Goal: Task Accomplishment & Management: Manage account settings

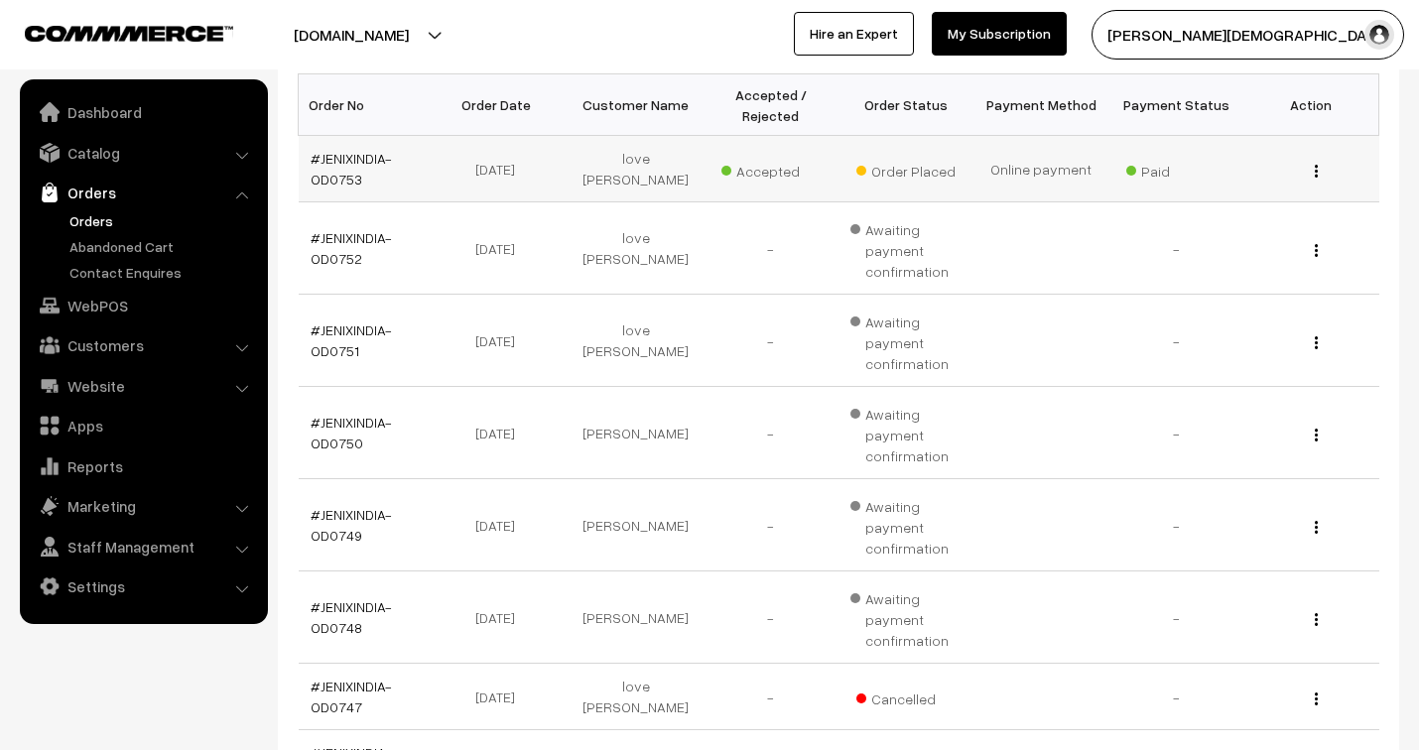
scroll to position [330, 0]
click at [327, 162] on link "#JENIXINDIA-OD0753" at bounding box center [351, 169] width 81 height 38
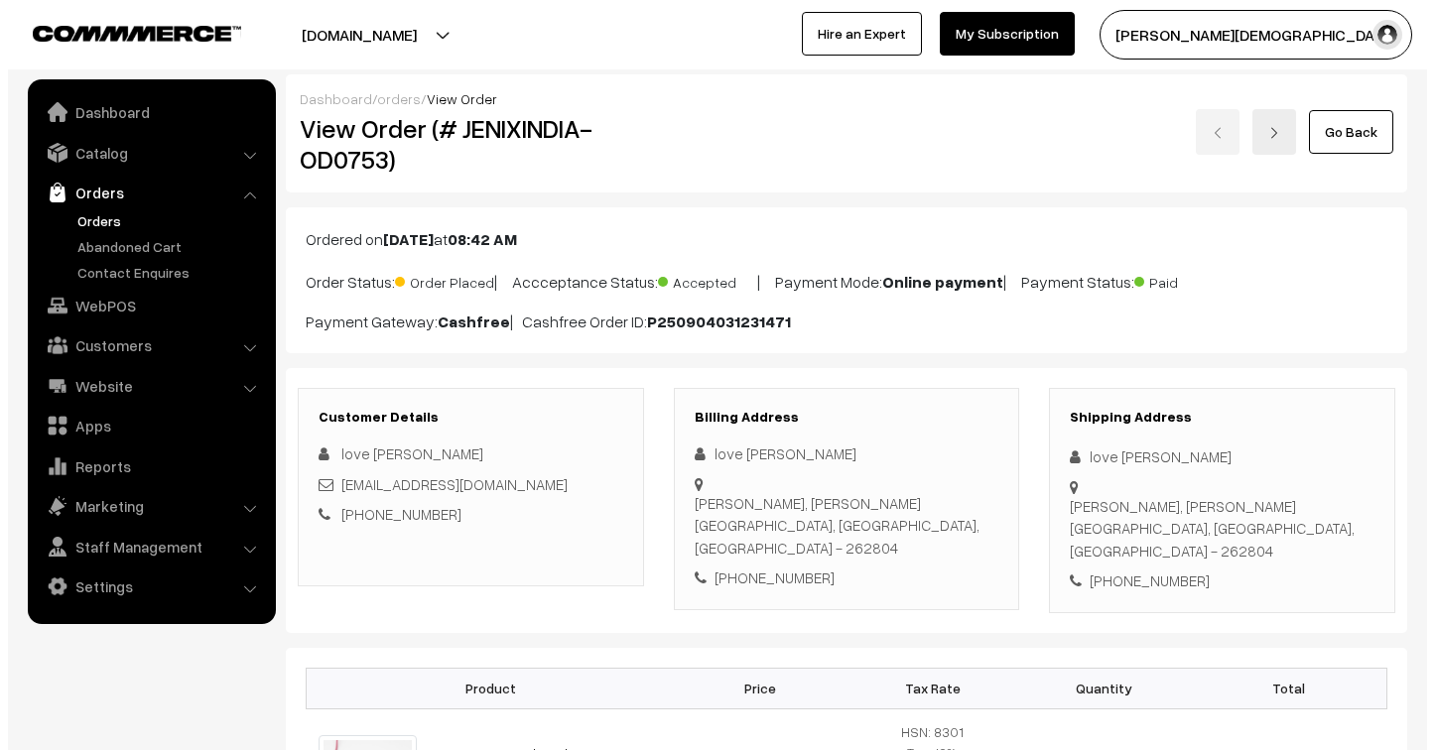
scroll to position [881, 0]
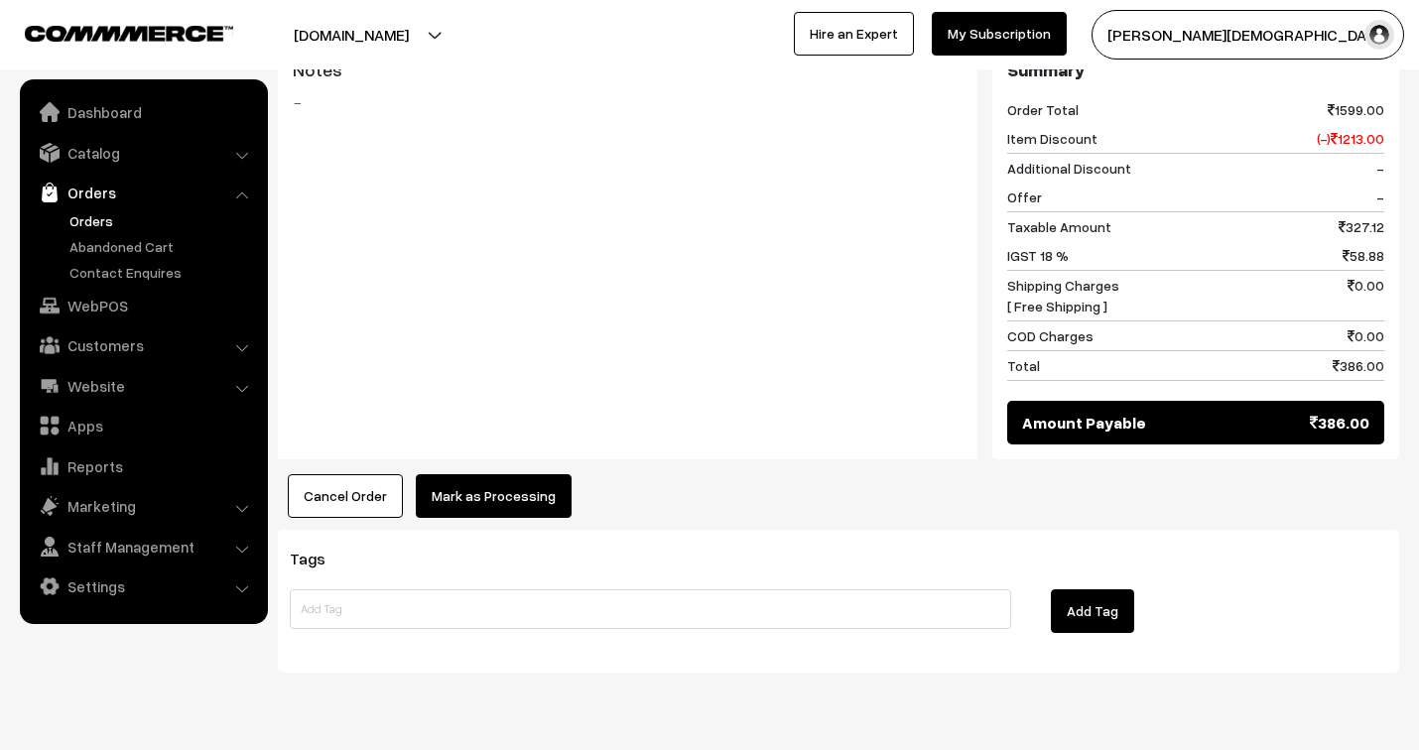
click at [497, 474] on button "Mark as Processing" at bounding box center [494, 496] width 156 height 44
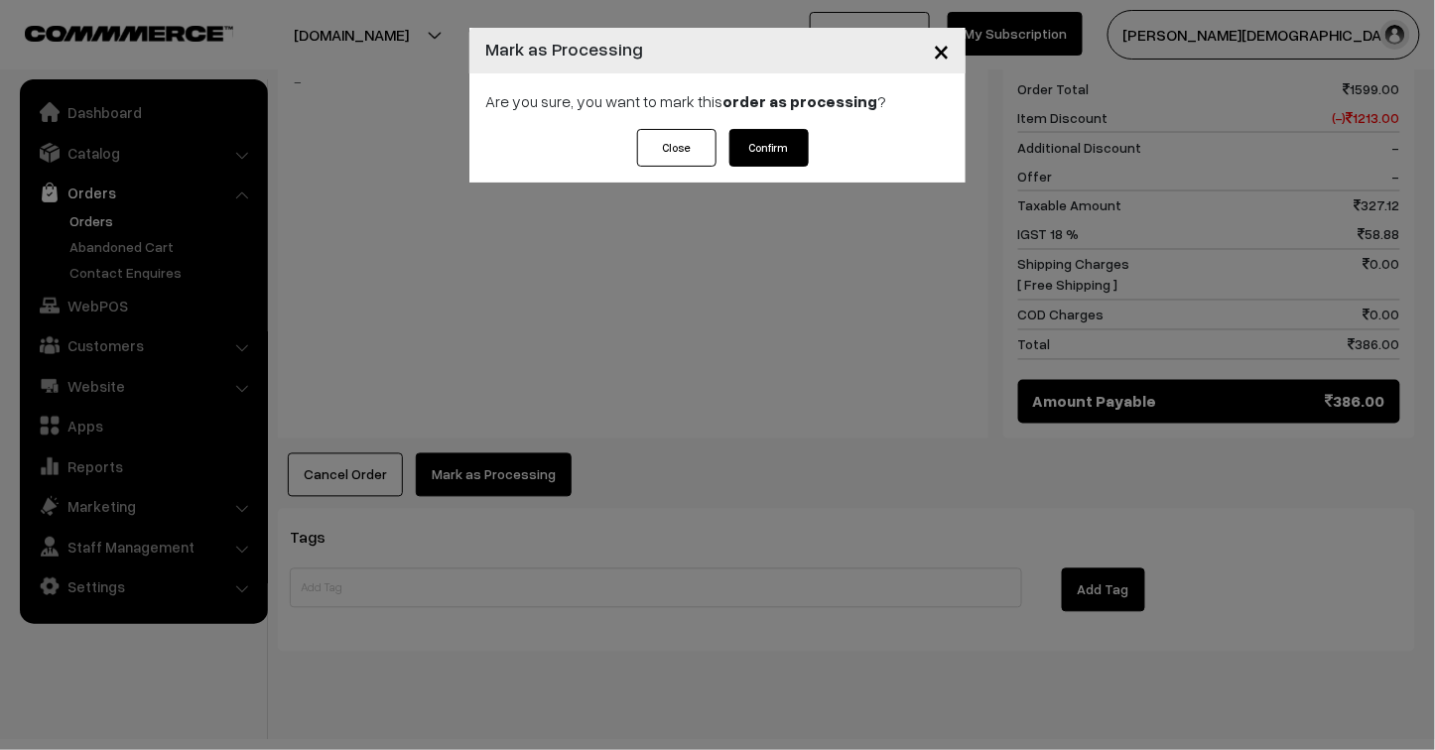
click at [766, 154] on button "Confirm" at bounding box center [768, 148] width 79 height 38
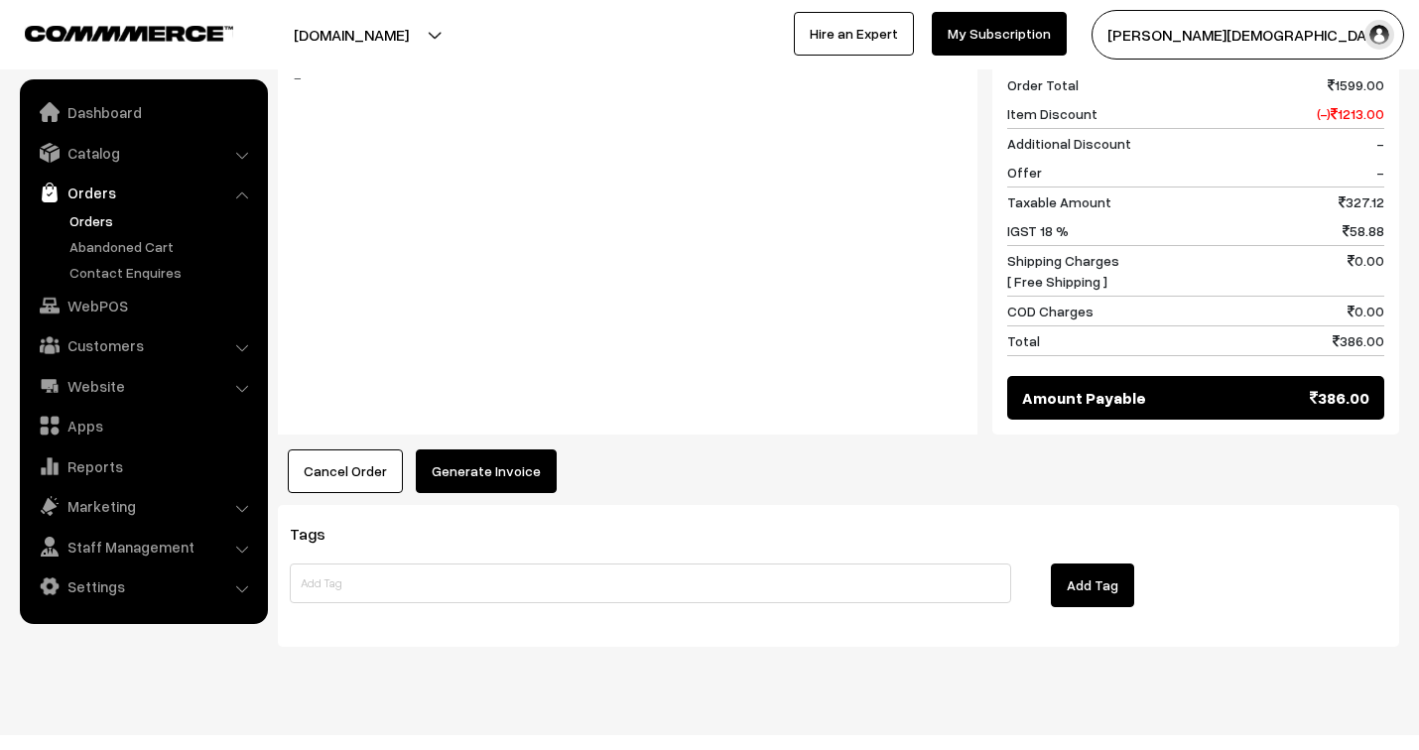
click at [470, 452] on button "Generate Invoice" at bounding box center [486, 472] width 141 height 44
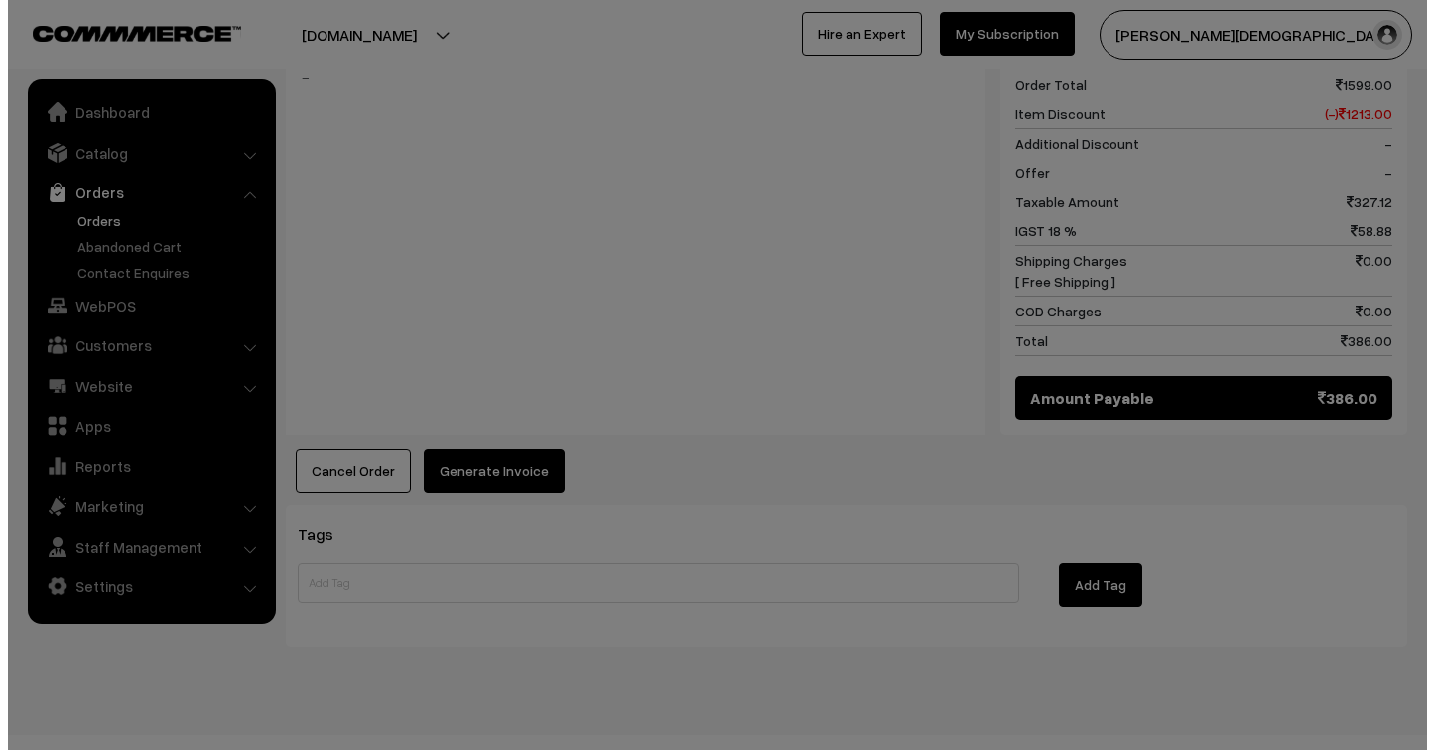
scroll to position [879, 0]
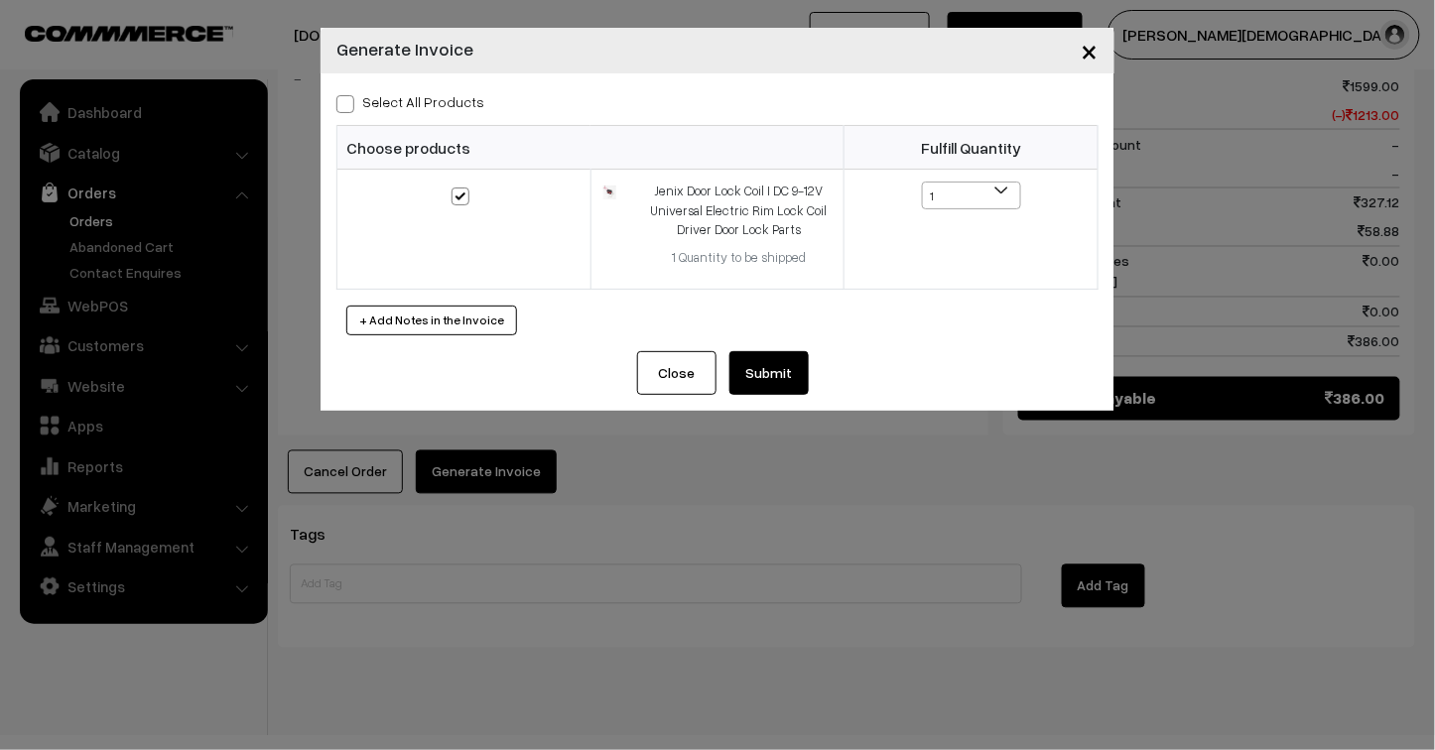
click at [771, 374] on button "Submit" at bounding box center [768, 373] width 79 height 44
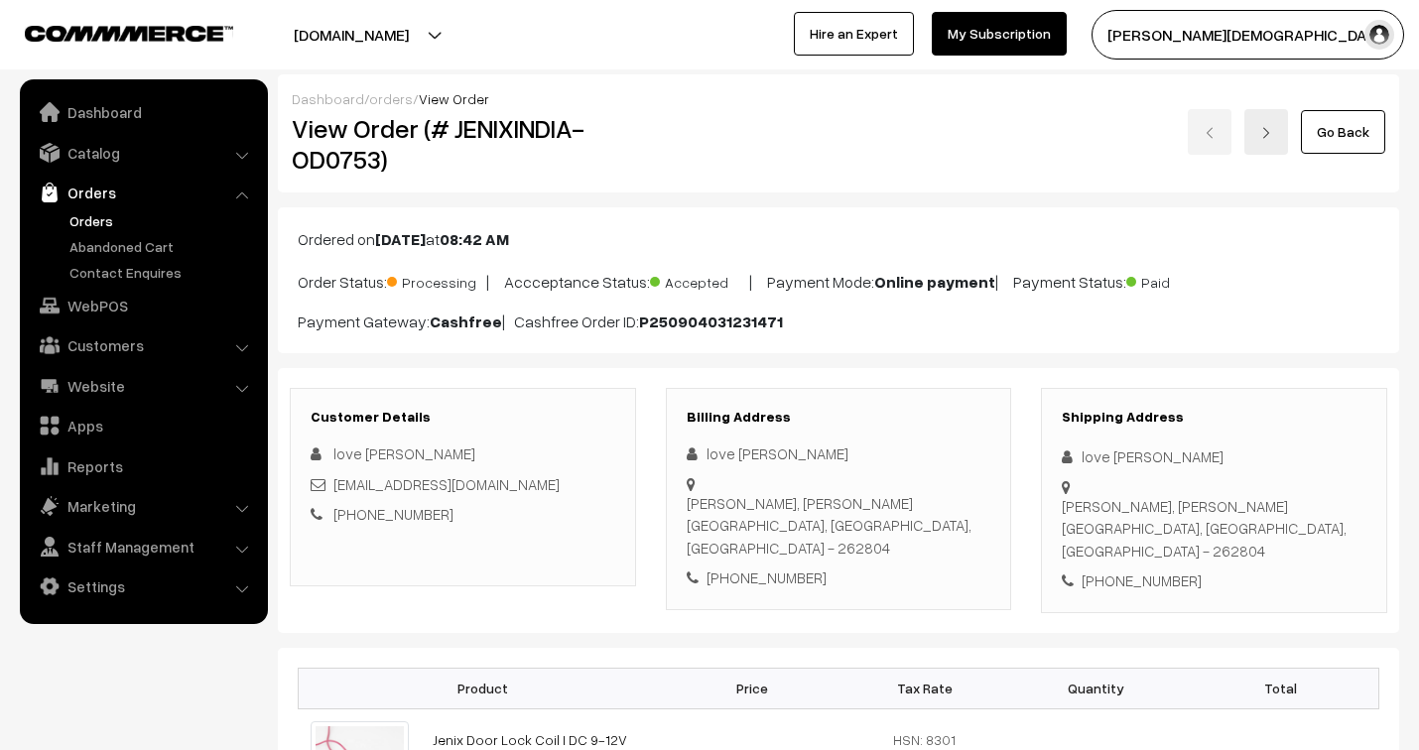
scroll to position [877, 0]
